Goal: Task Accomplishment & Management: Complete application form

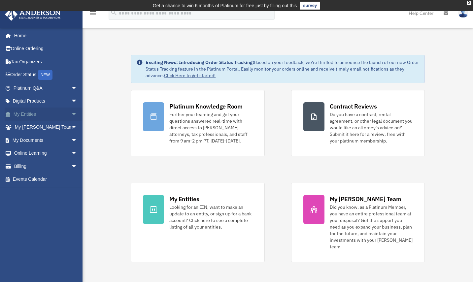
click at [34, 115] on link "My Entities arrow_drop_down" at bounding box center [46, 114] width 83 height 13
click at [71, 114] on span "arrow_drop_down" at bounding box center [77, 115] width 13 height 14
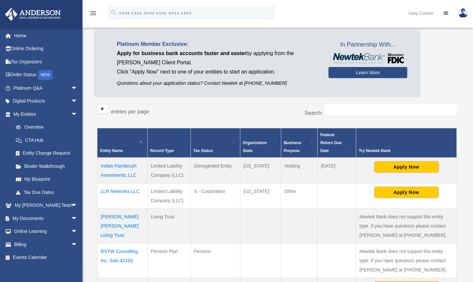
scroll to position [66, 0]
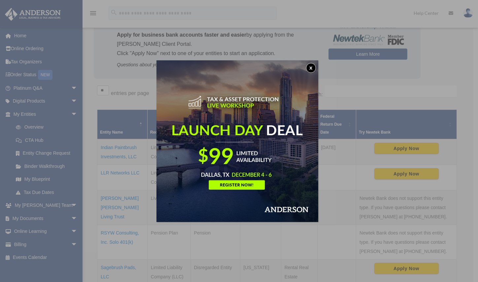
click at [312, 66] on button "x" at bounding box center [311, 68] width 10 height 10
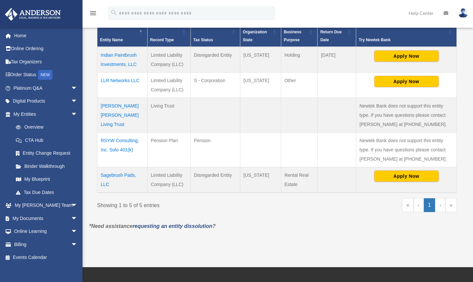
scroll to position [165, 0]
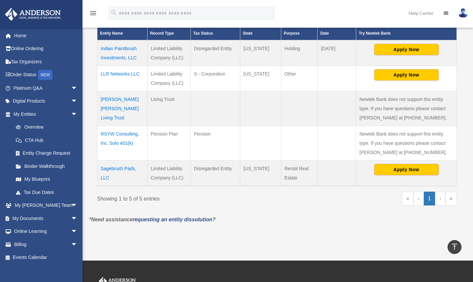
click at [124, 169] on td "Sagebrush Pads, LLC" at bounding box center [122, 174] width 50 height 26
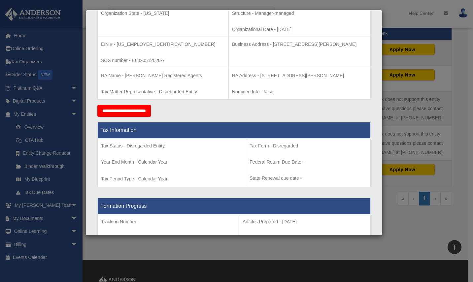
click at [129, 112] on input "**********" at bounding box center [123, 111] width 53 height 12
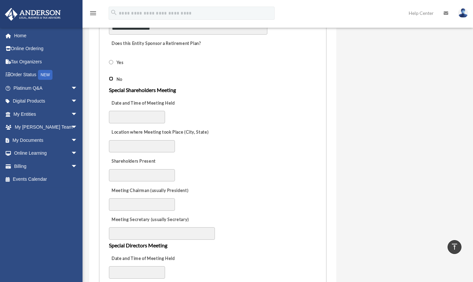
scroll to position [396, 0]
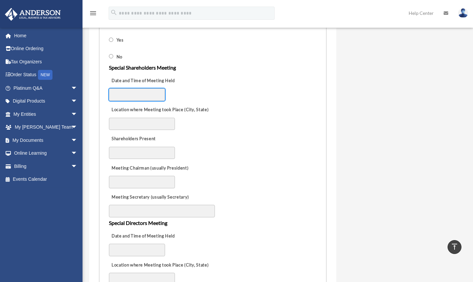
click at [156, 101] on input "Date and Time of Meeting Held" at bounding box center [137, 94] width 56 height 13
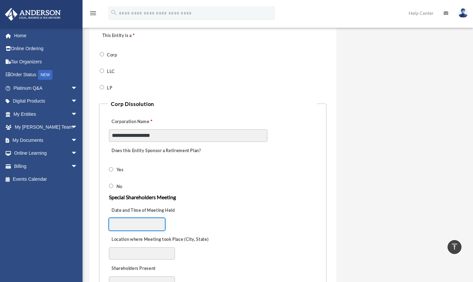
scroll to position [264, 0]
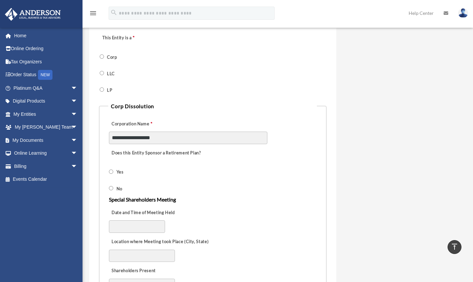
click at [381, 139] on div "**********" at bounding box center [277, 266] width 386 height 979
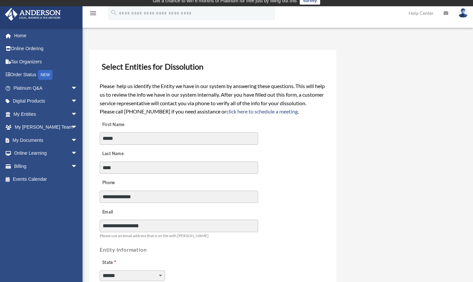
scroll to position [0, 0]
